Goal: Check status: Check status

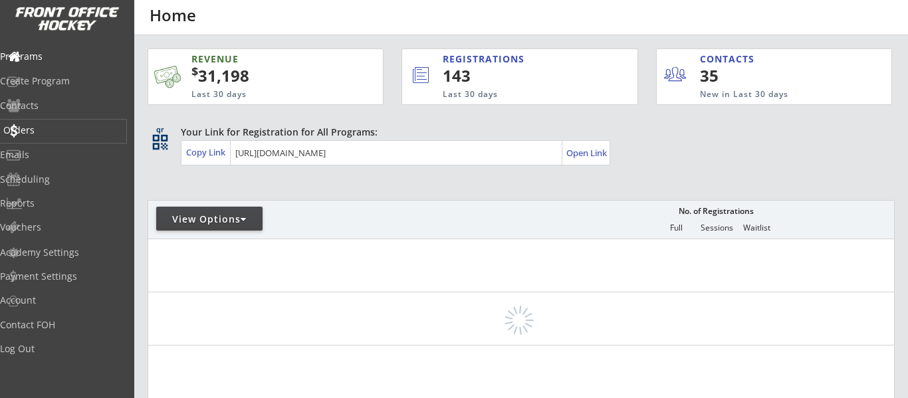
click at [30, 140] on div "Orders" at bounding box center [63, 131] width 126 height 23
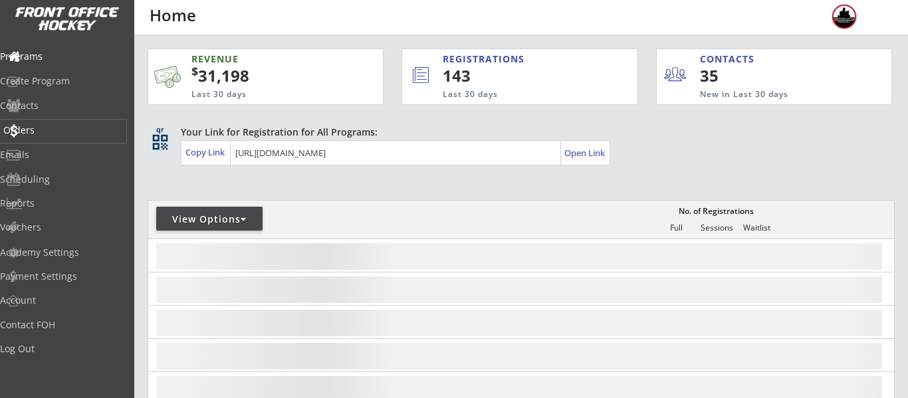
click at [51, 135] on div "Orders" at bounding box center [63, 130] width 120 height 9
